Goal: Book appointment/travel/reservation

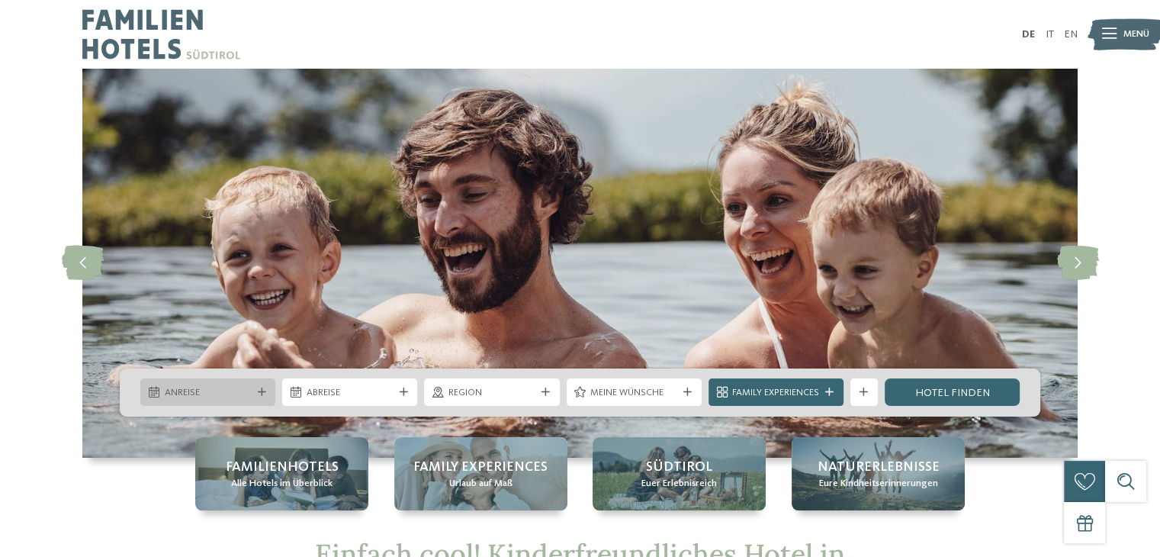
click at [258, 391] on icon at bounding box center [262, 392] width 8 height 8
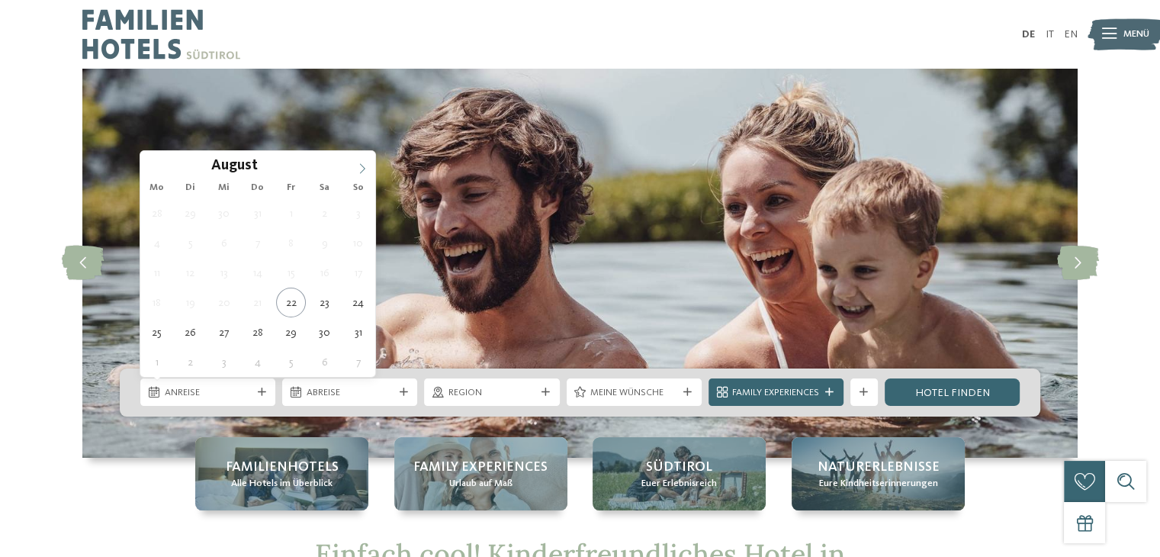
click at [364, 164] on icon at bounding box center [362, 168] width 11 height 11
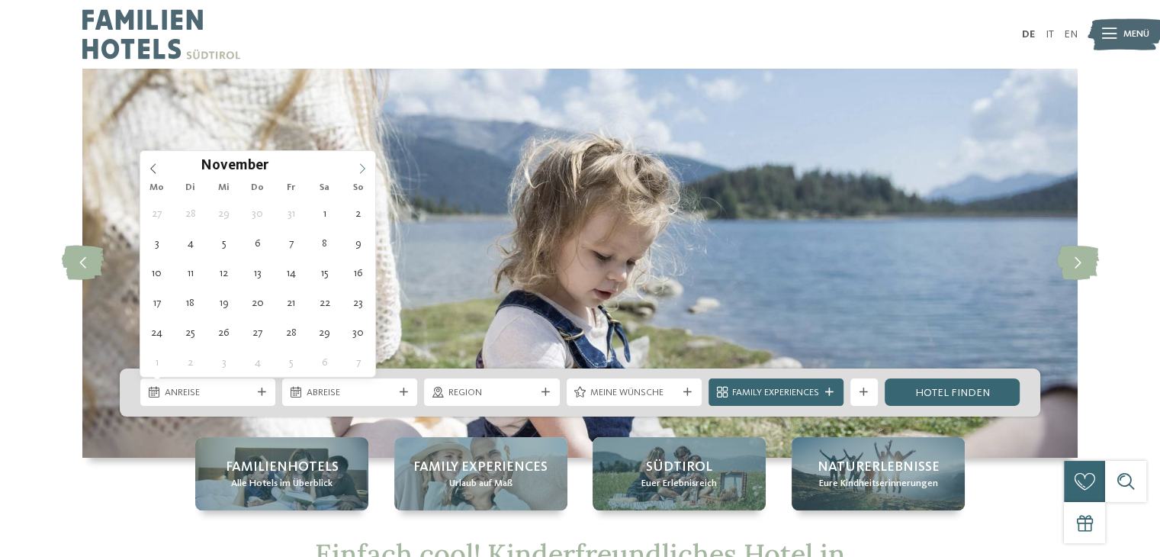
click at [364, 164] on icon at bounding box center [362, 168] width 11 height 11
type input "****"
click at [364, 164] on icon at bounding box center [362, 168] width 11 height 11
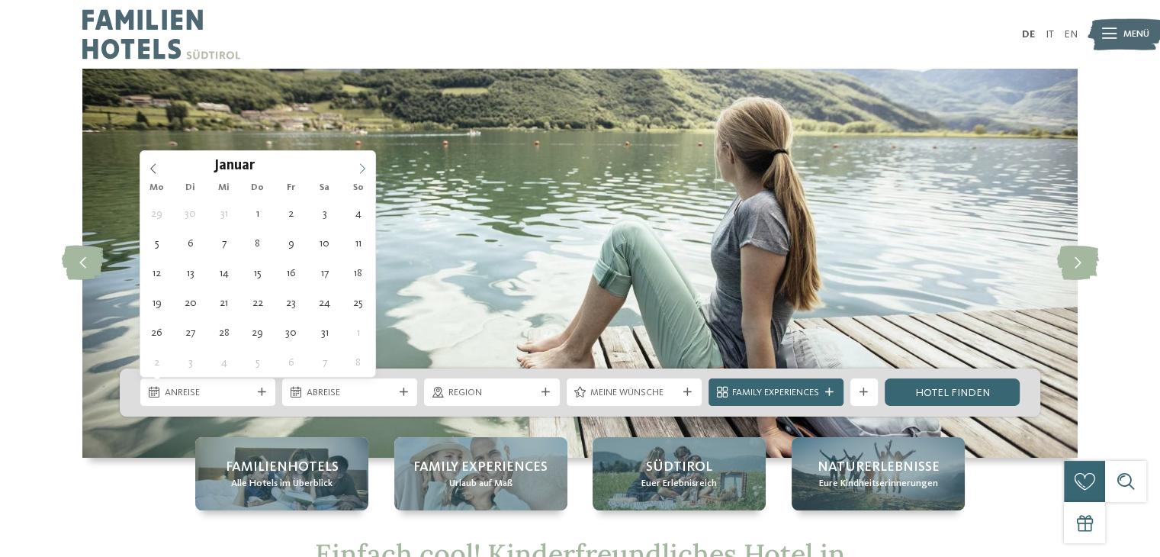
click at [364, 164] on icon at bounding box center [362, 168] width 11 height 11
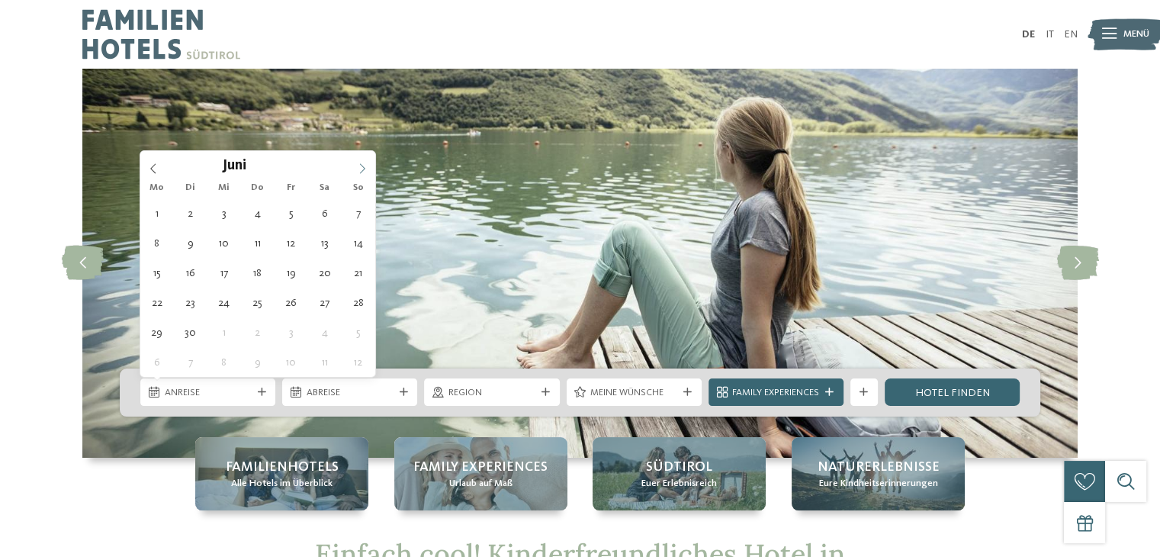
click at [364, 164] on icon at bounding box center [362, 168] width 11 height 11
click at [361, 163] on icon at bounding box center [362, 168] width 11 height 11
type div "05.08.2026"
type input "****"
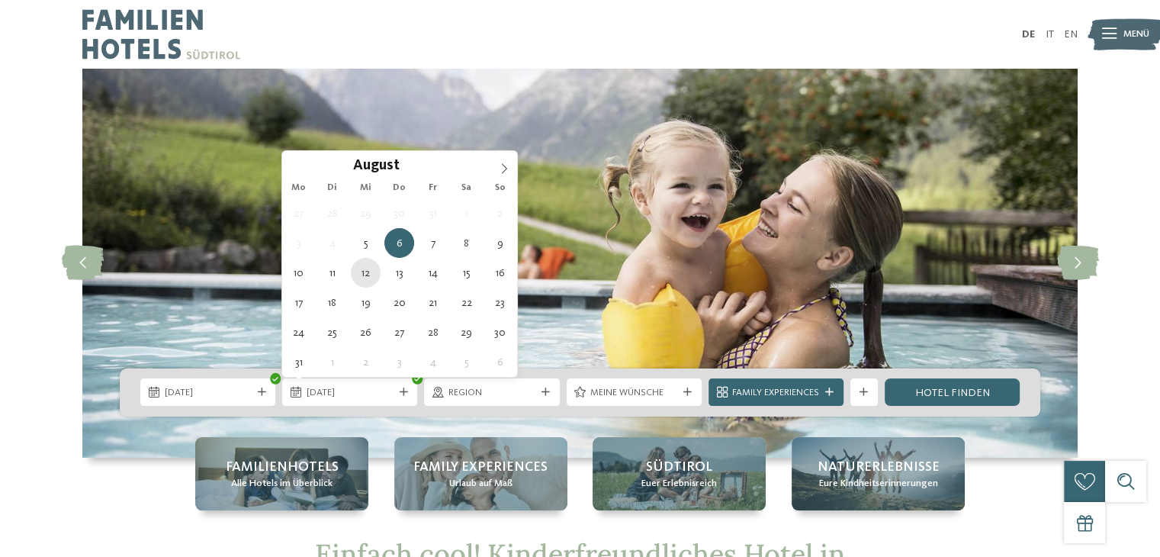
type div "12.08.2026"
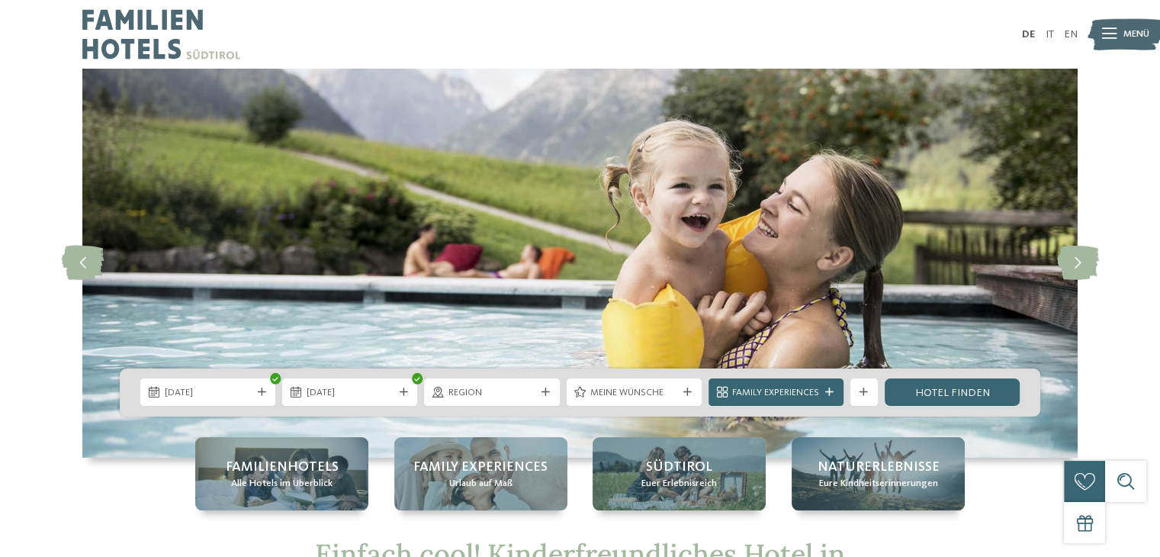
click at [244, 409] on div "05.08.2026 12.08.2026" at bounding box center [580, 392] width 920 height 48
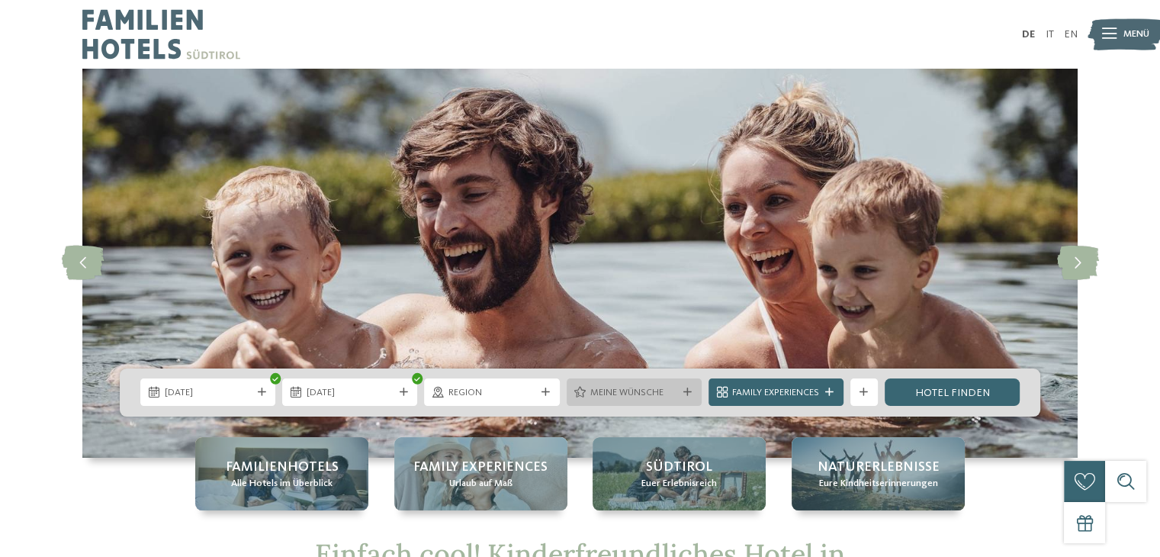
click at [642, 388] on span "Meine Wünsche" at bounding box center [633, 393] width 87 height 14
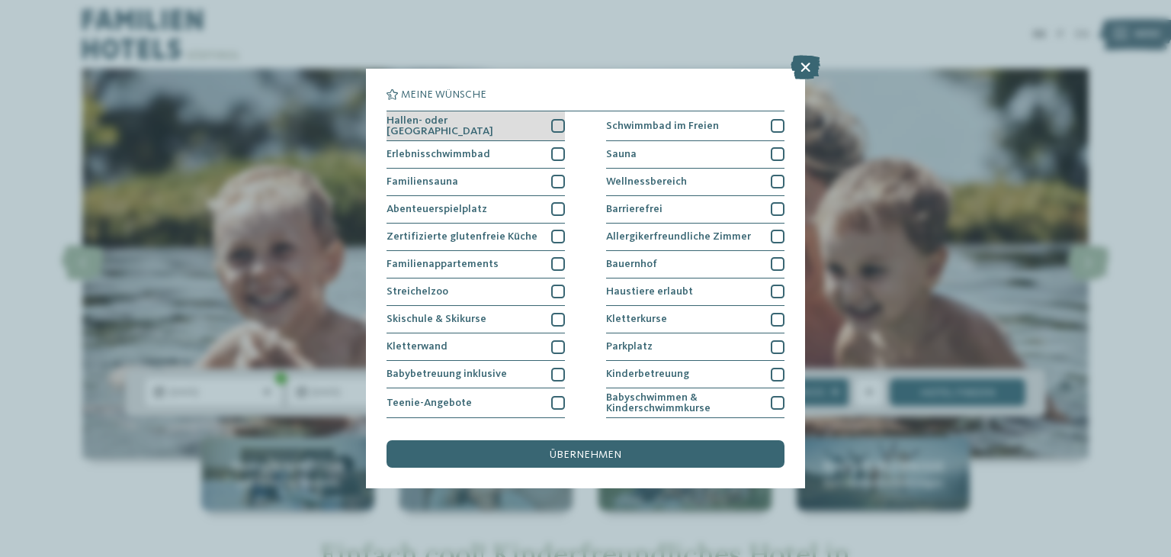
click at [551, 129] on div at bounding box center [558, 126] width 14 height 14
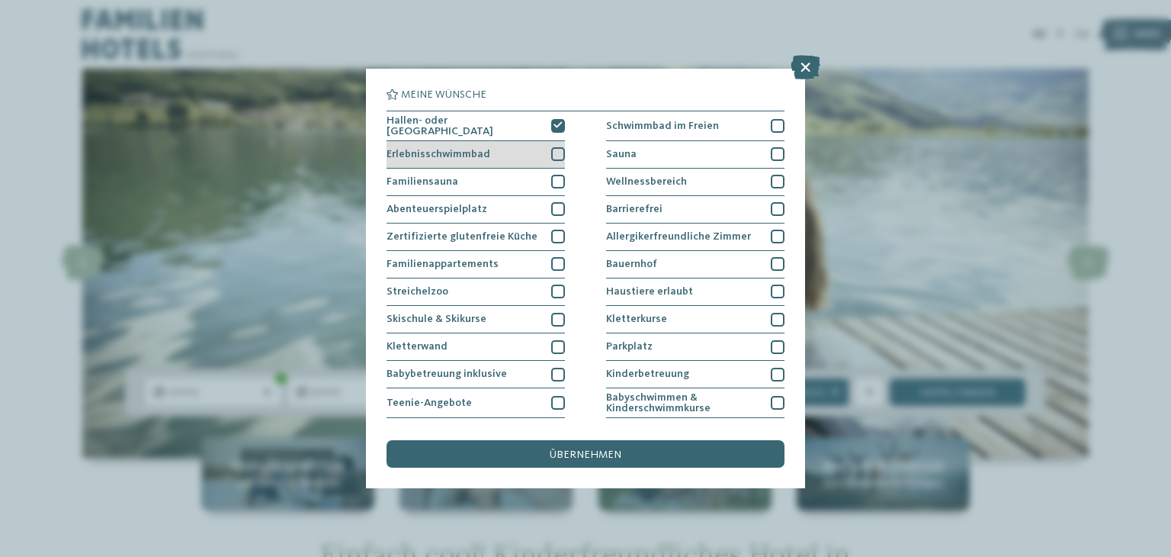
click at [554, 156] on div at bounding box center [558, 154] width 14 height 14
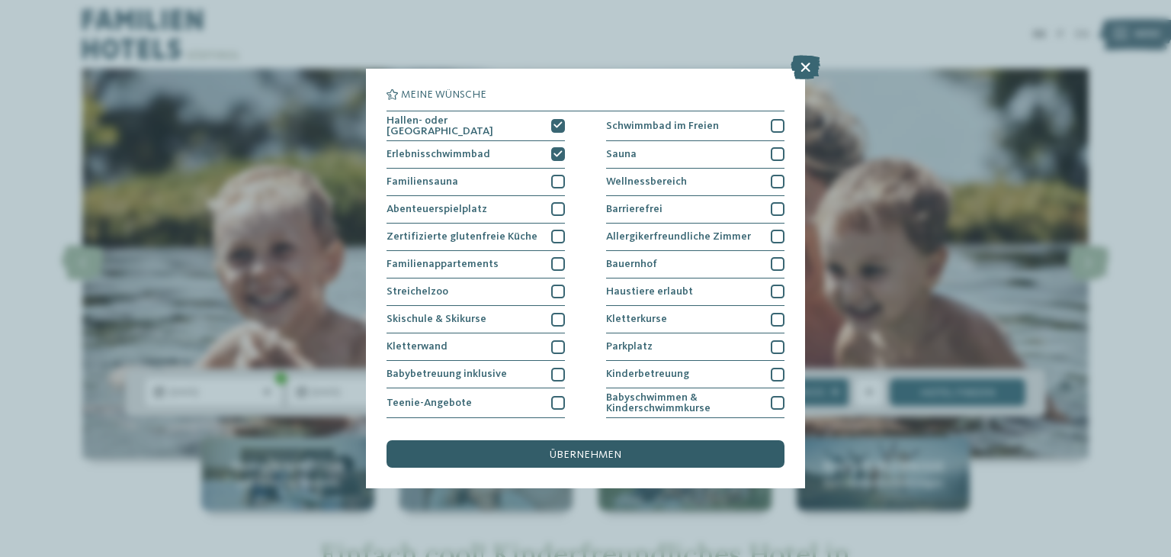
click at [643, 458] on div "übernehmen" at bounding box center [586, 453] width 398 height 27
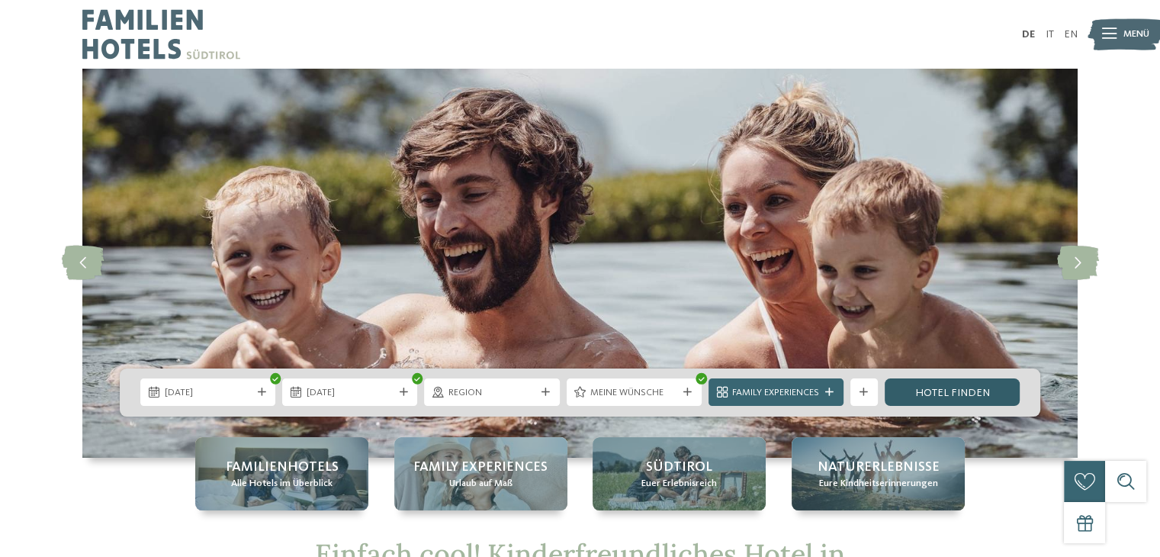
click at [915, 393] on link "Hotel finden" at bounding box center [951, 391] width 135 height 27
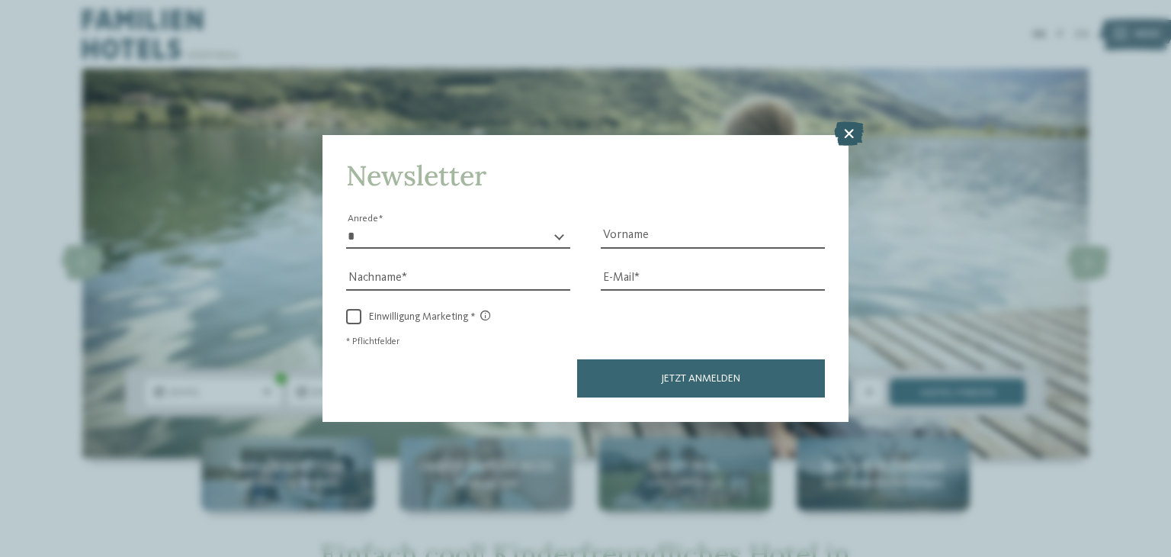
click at [847, 126] on icon at bounding box center [849, 134] width 30 height 24
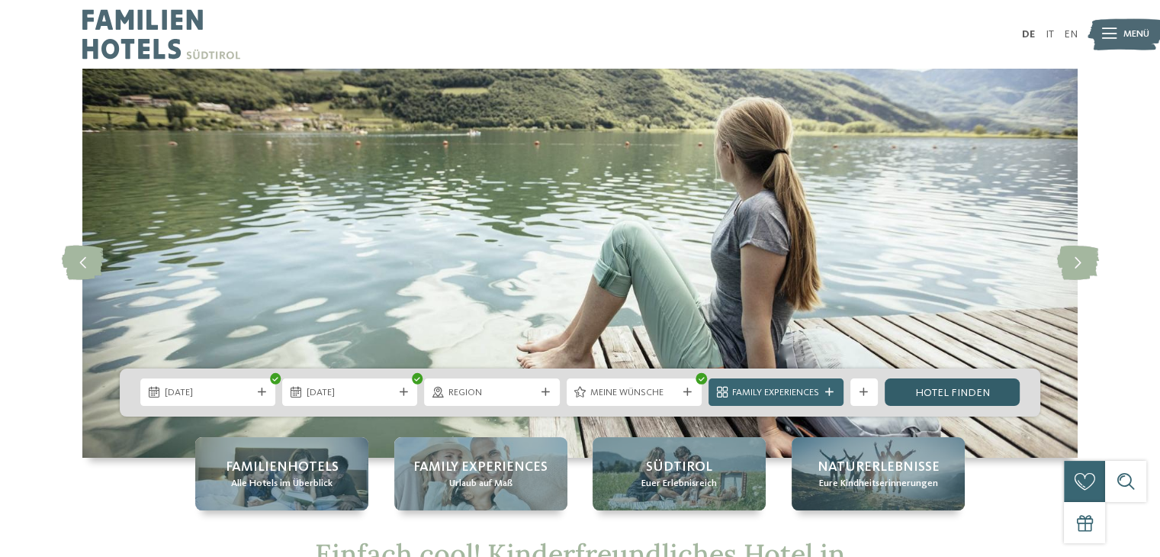
click at [965, 383] on link "Hotel finden" at bounding box center [951, 391] width 135 height 27
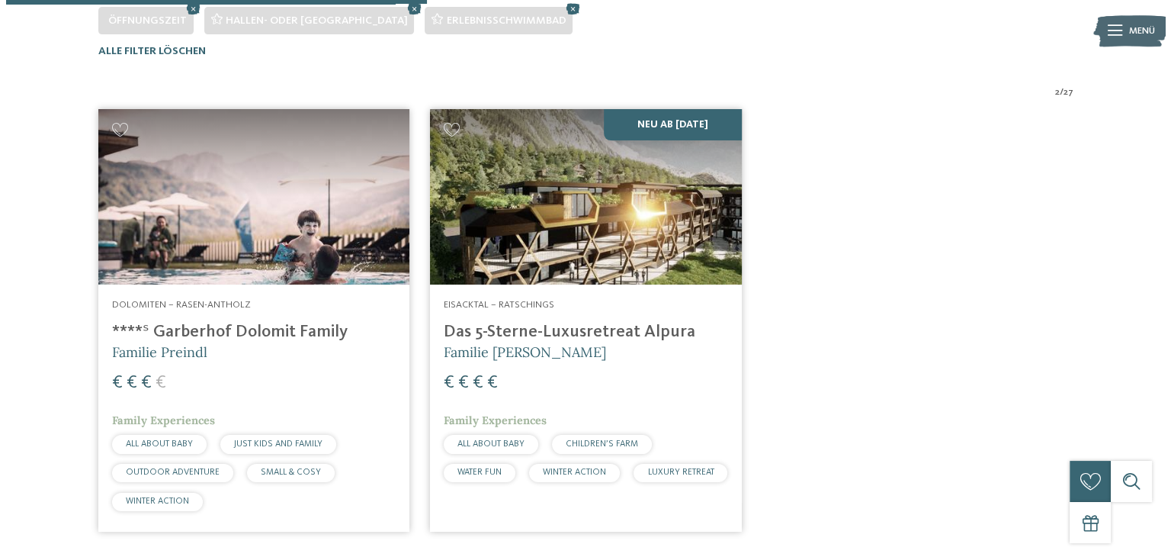
scroll to position [441, 0]
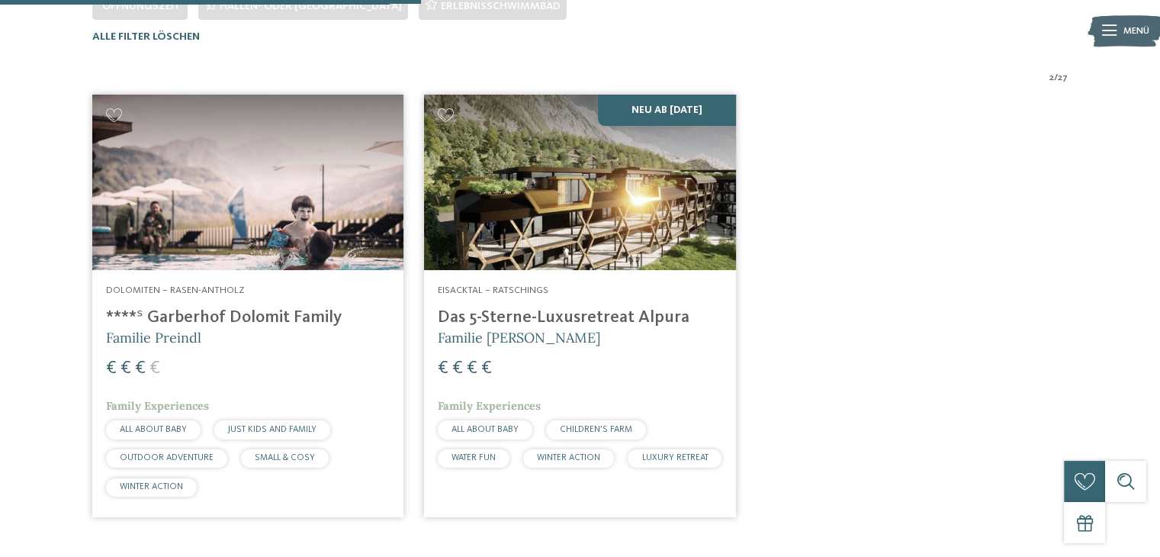
click at [303, 321] on h4 "****ˢ Garberhof Dolomit Family" at bounding box center [248, 317] width 284 height 21
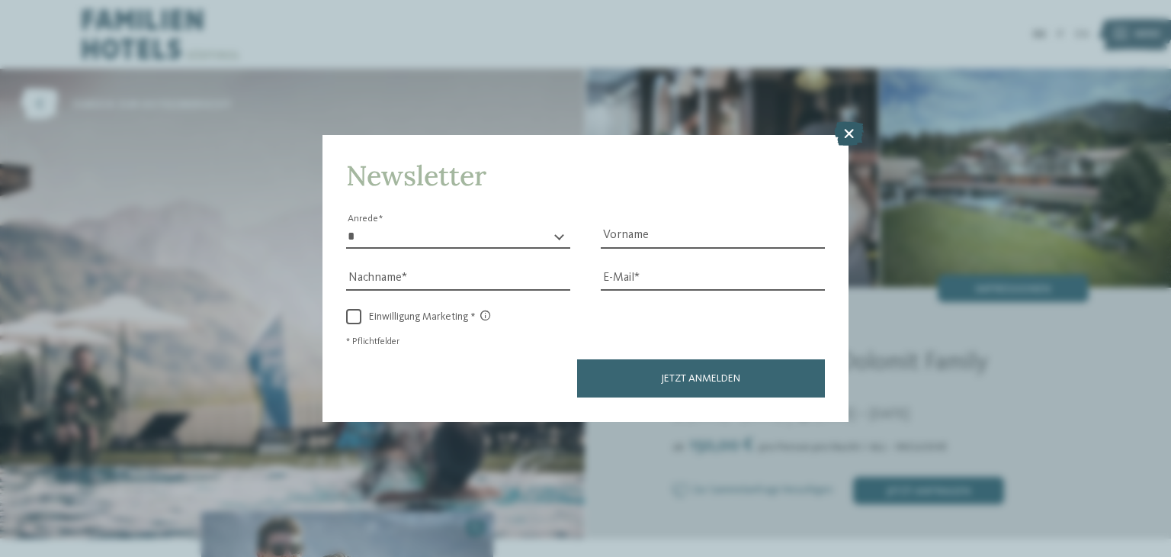
click at [854, 132] on icon at bounding box center [849, 134] width 30 height 24
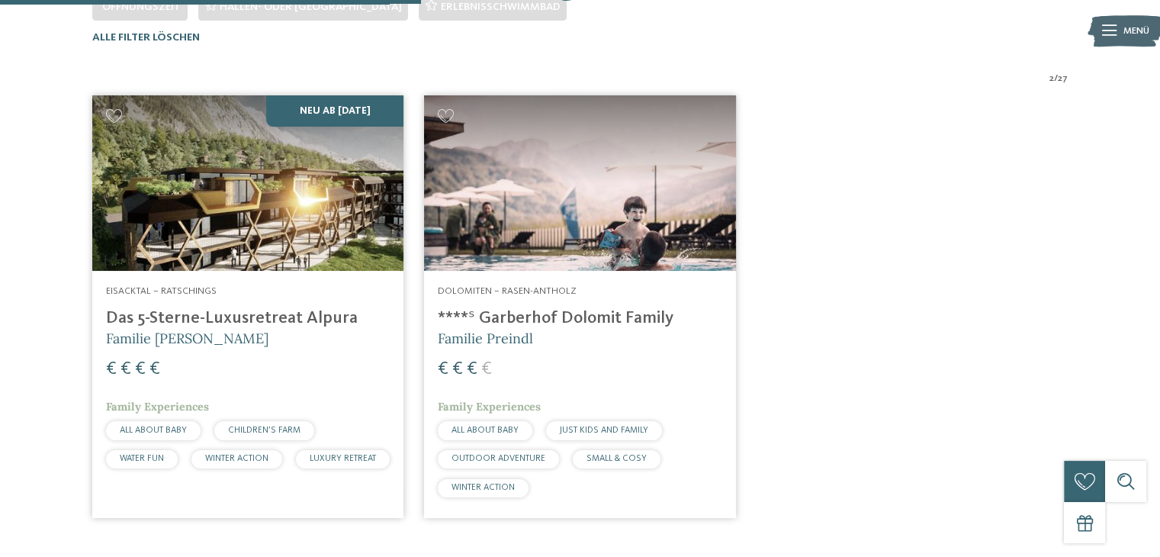
scroll to position [441, 0]
